Goal: Information Seeking & Learning: Understand process/instructions

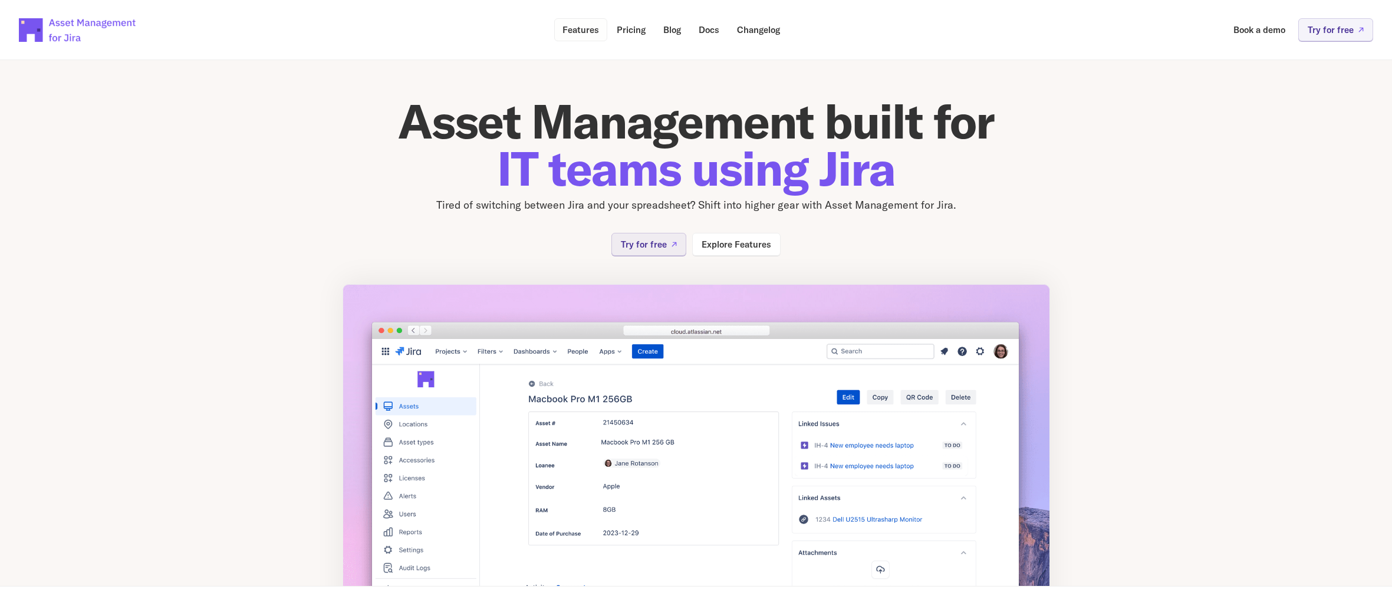
click at [581, 34] on p "Features" at bounding box center [580, 29] width 37 height 9
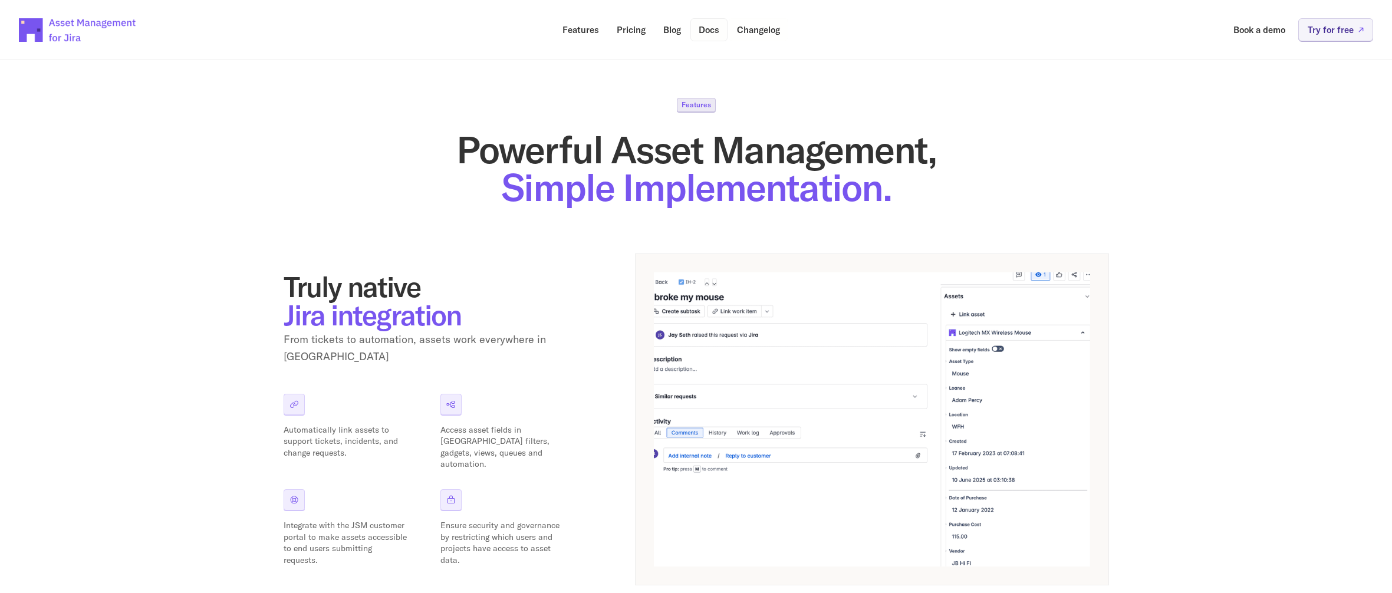
click at [709, 31] on p "Docs" at bounding box center [709, 29] width 21 height 9
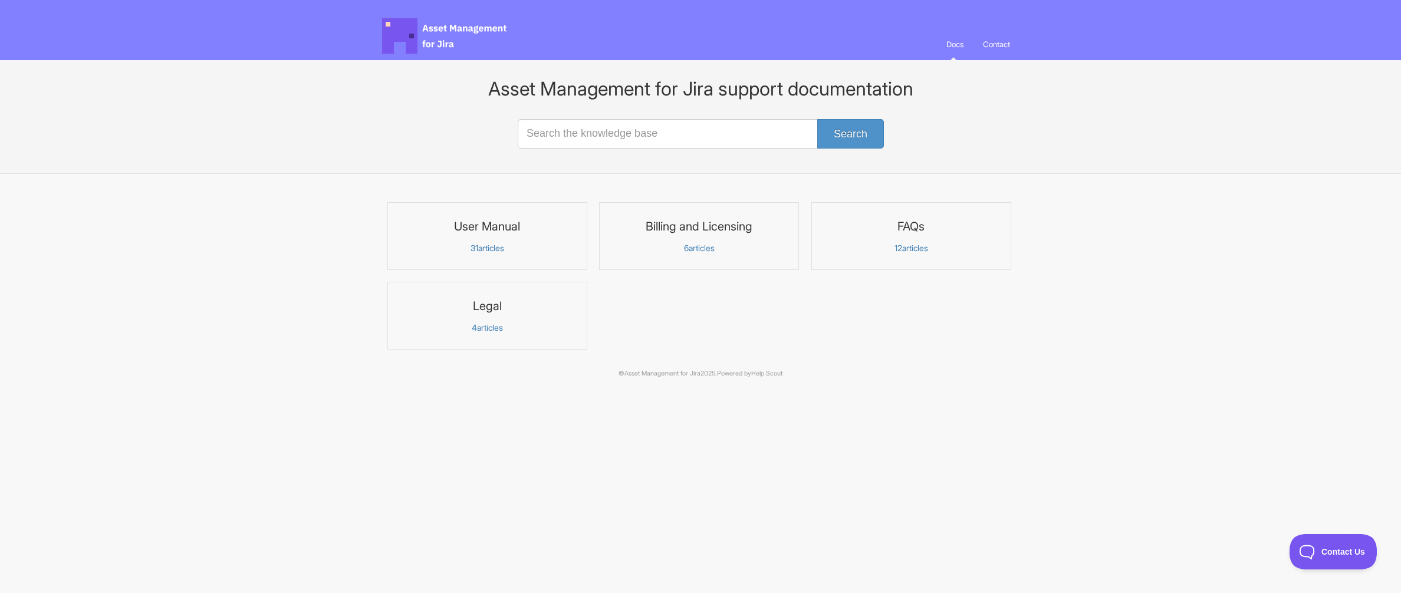
click at [476, 246] on p "31 articles" at bounding box center [487, 248] width 185 height 11
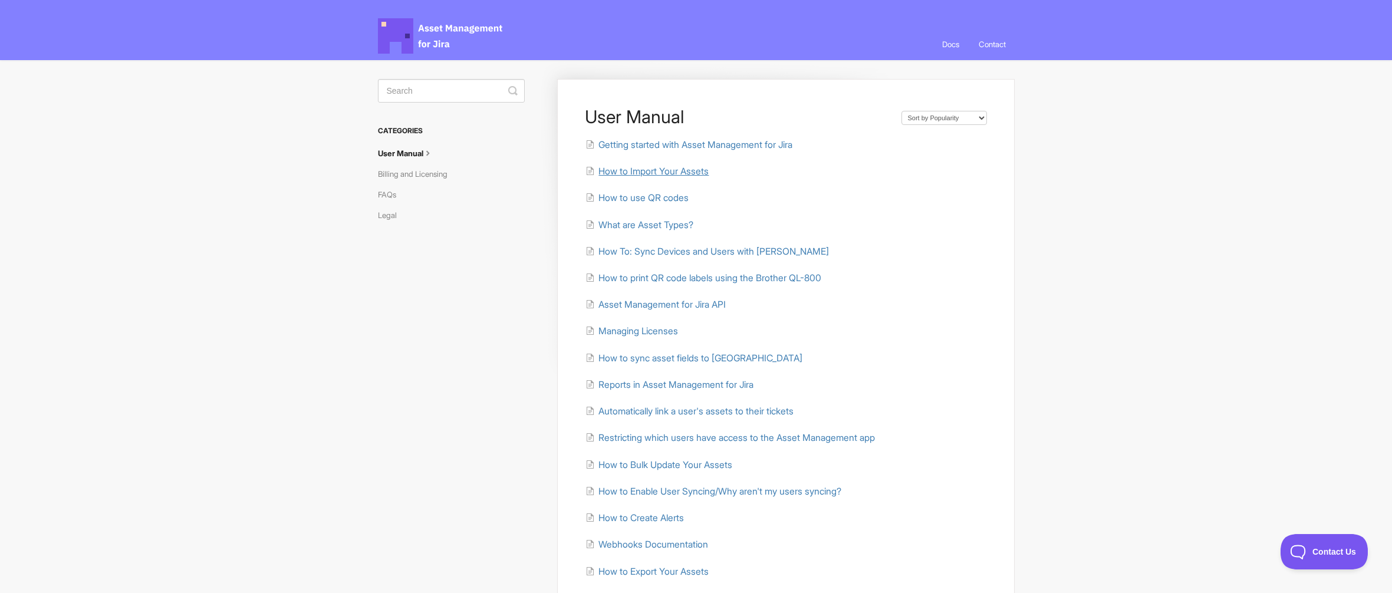
click at [643, 173] on span "How to Import Your Assets" at bounding box center [653, 171] width 110 height 11
